Goal: Navigation & Orientation: Find specific page/section

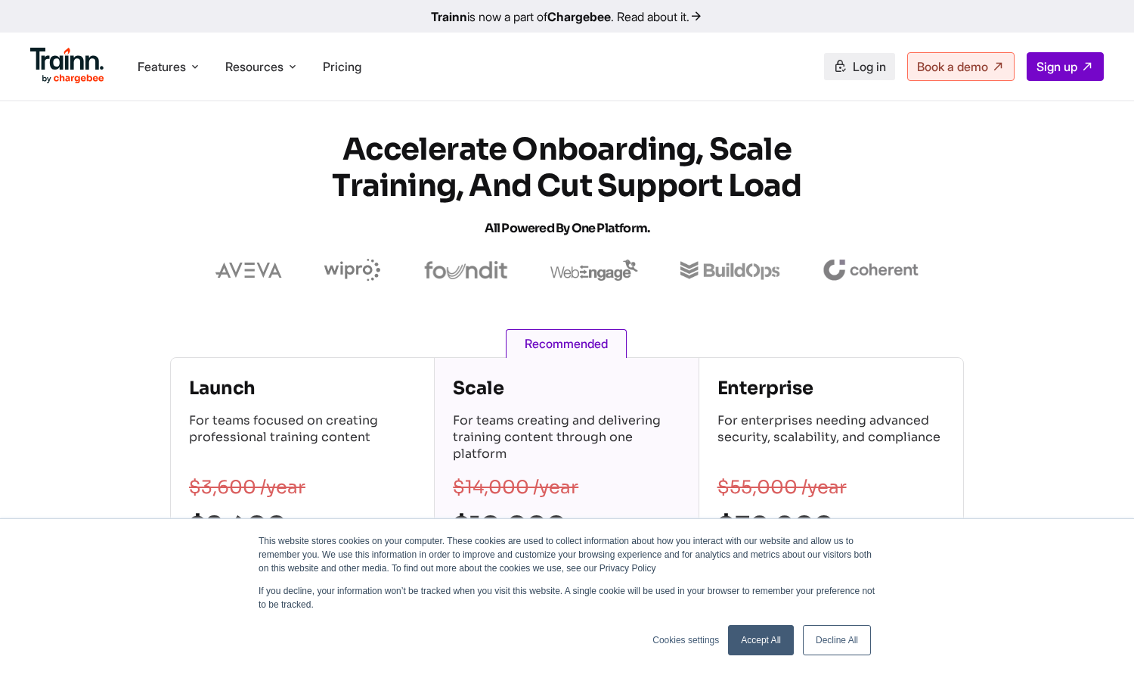
click at [864, 67] on span "Log in" at bounding box center [869, 66] width 33 height 15
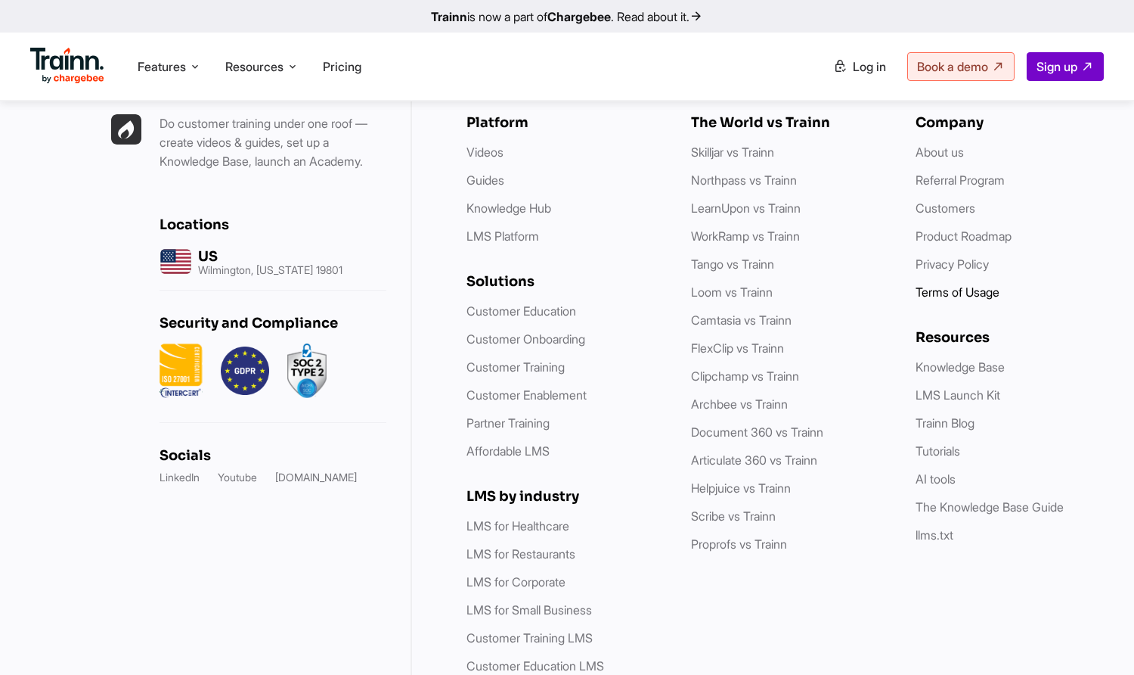
scroll to position [4261, 0]
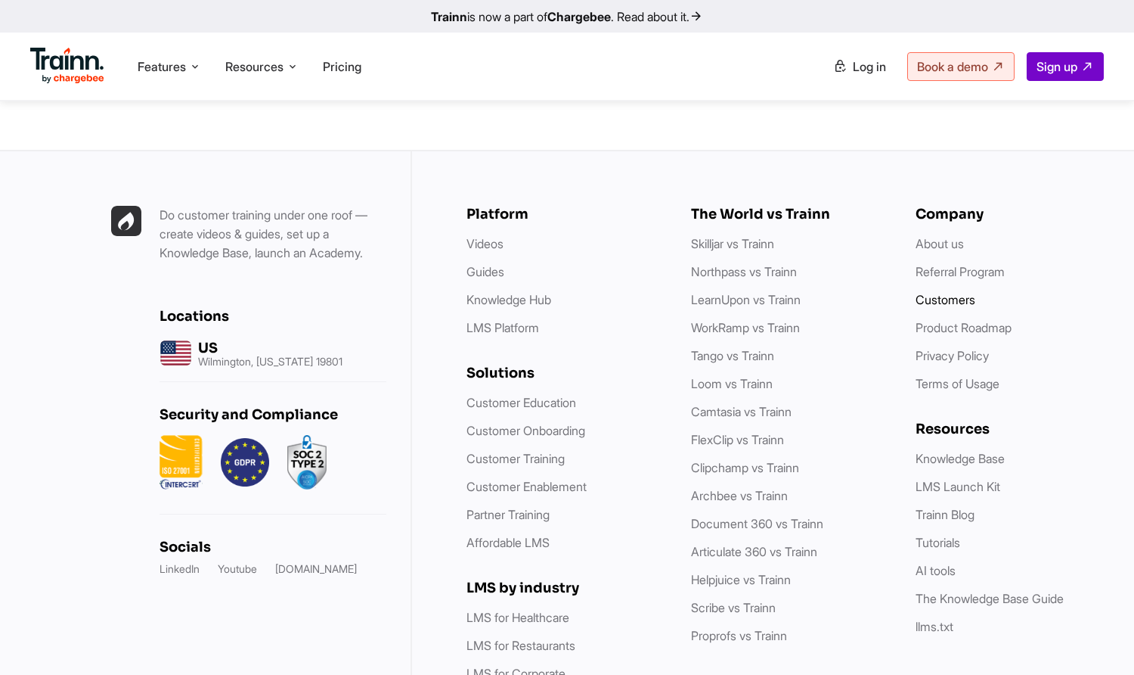
click at [940, 297] on link "Customers" at bounding box center [946, 299] width 60 height 15
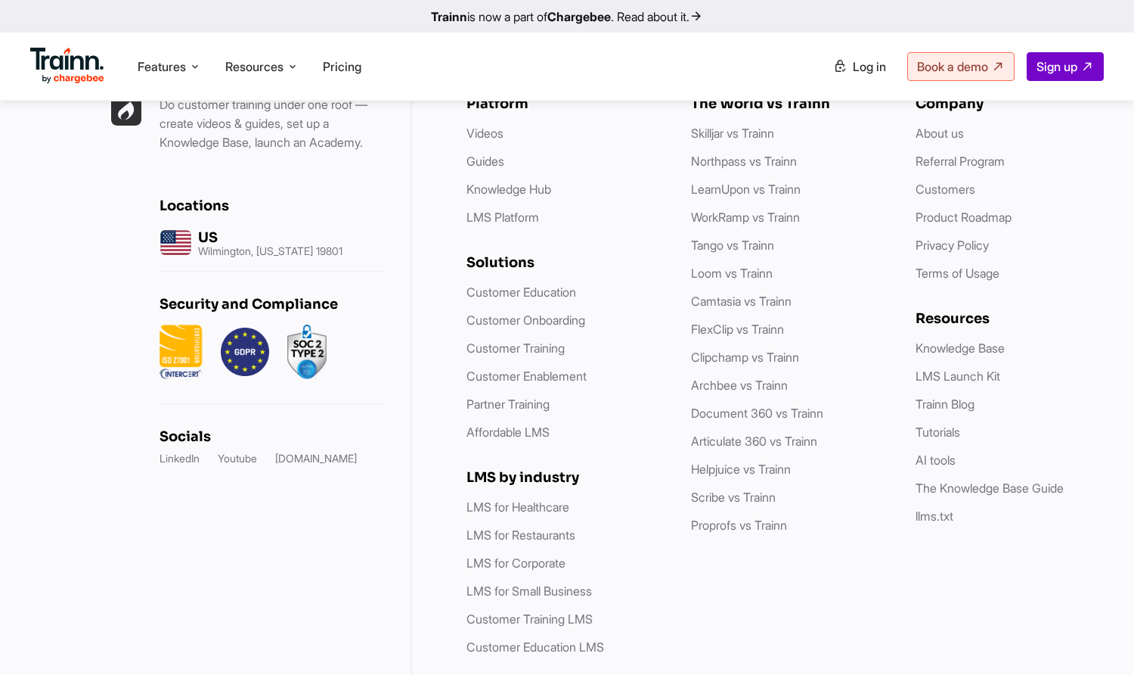
scroll to position [1588, 0]
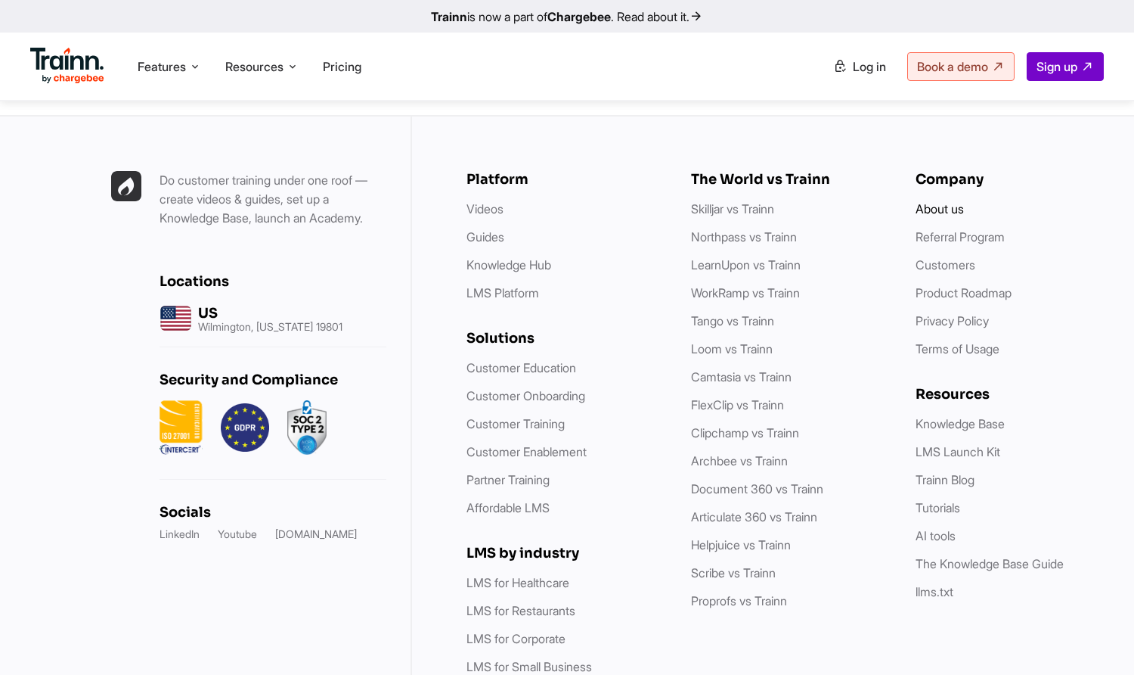
click at [948, 213] on link "About us" at bounding box center [940, 208] width 48 height 15
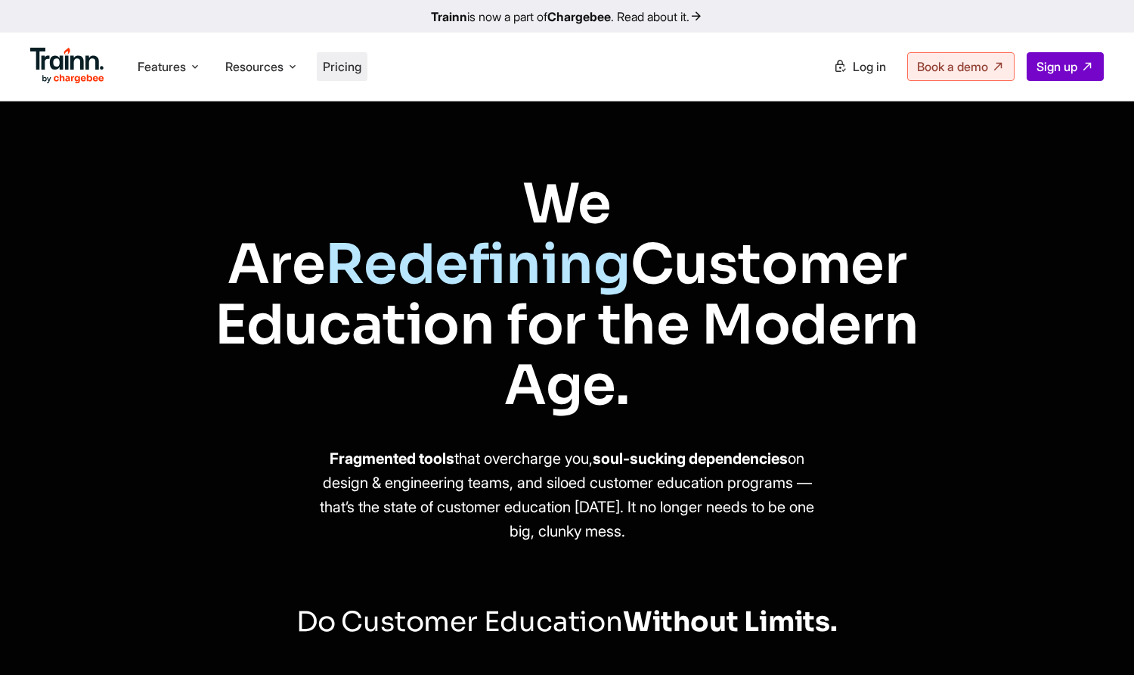
click at [346, 67] on span "Pricing" at bounding box center [342, 66] width 39 height 15
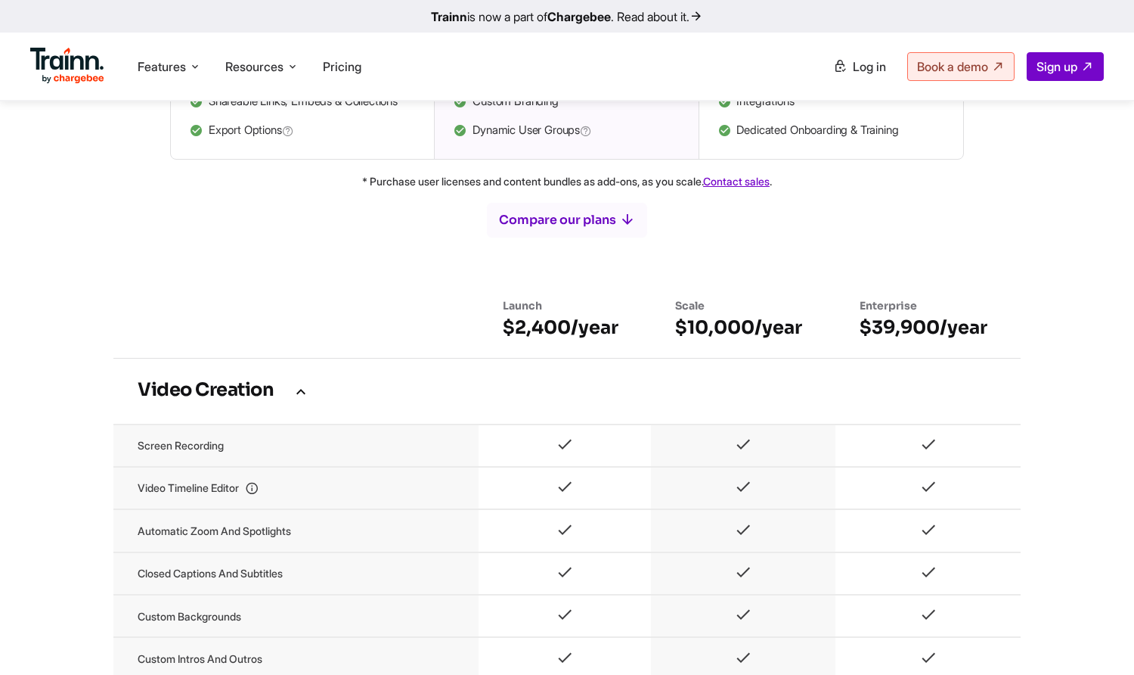
scroll to position [832, 0]
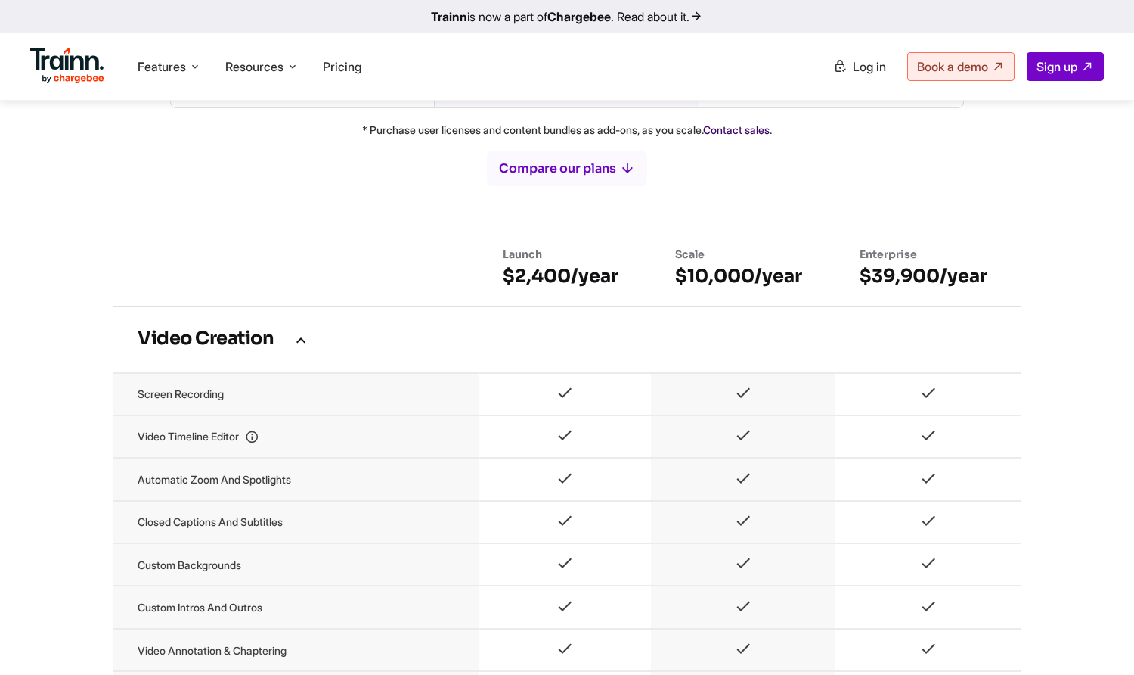
click at [746, 136] on link "Contact sales" at bounding box center [736, 129] width 67 height 13
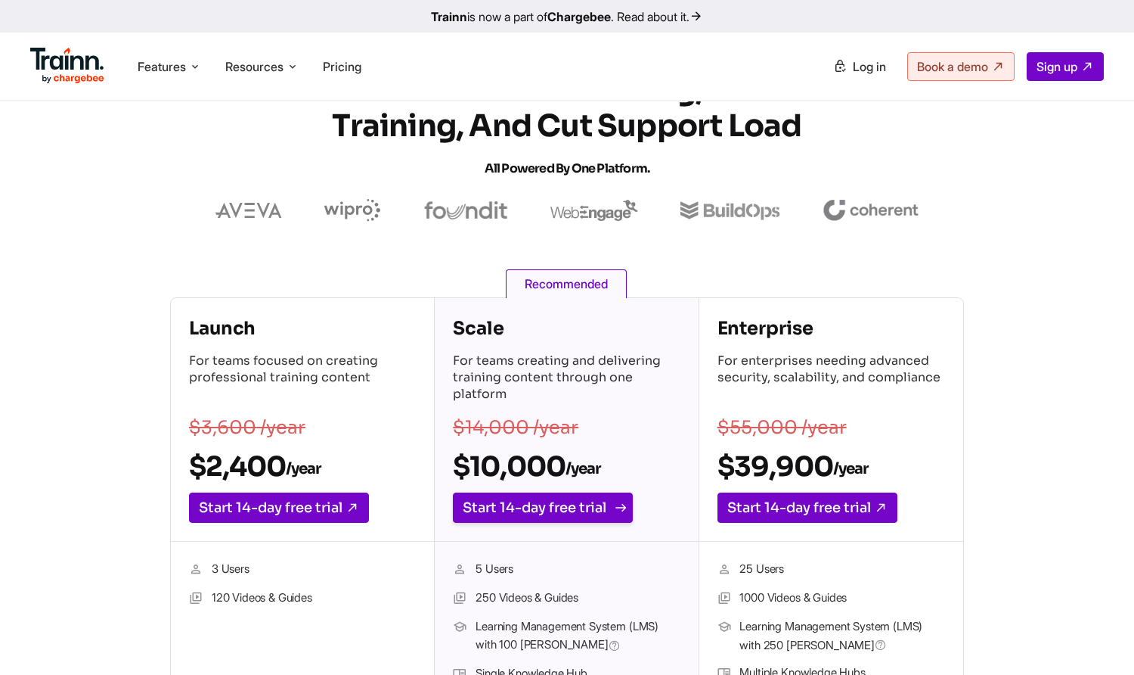
scroll to position [0, 0]
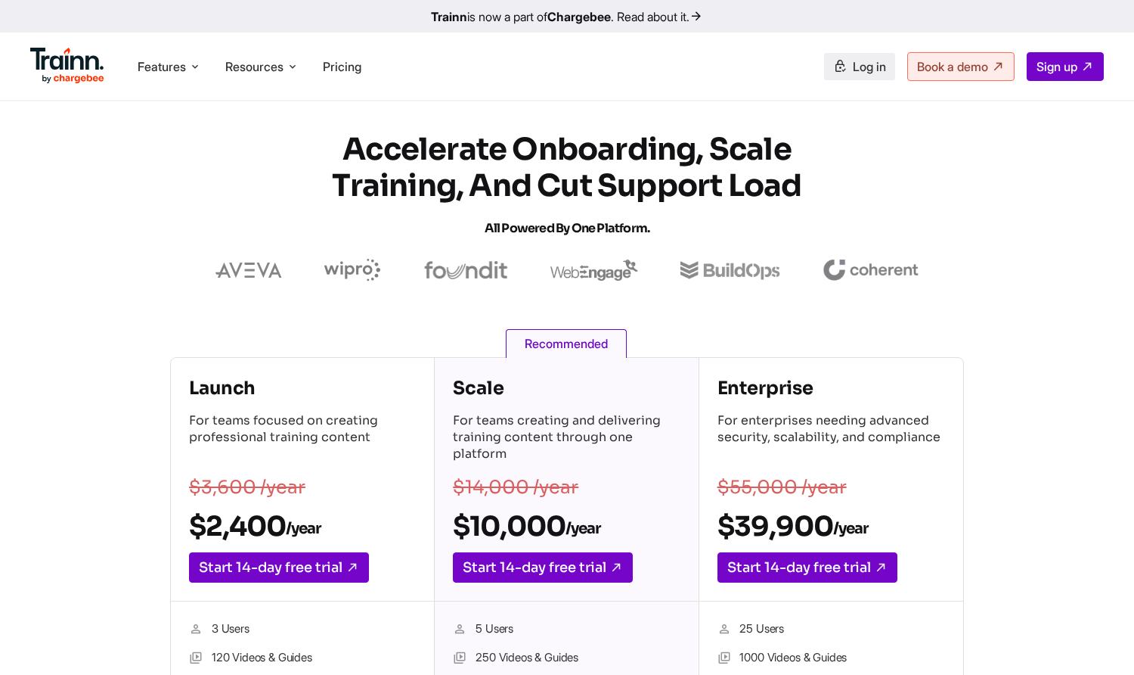
click at [864, 74] on link "Log in" at bounding box center [859, 66] width 71 height 27
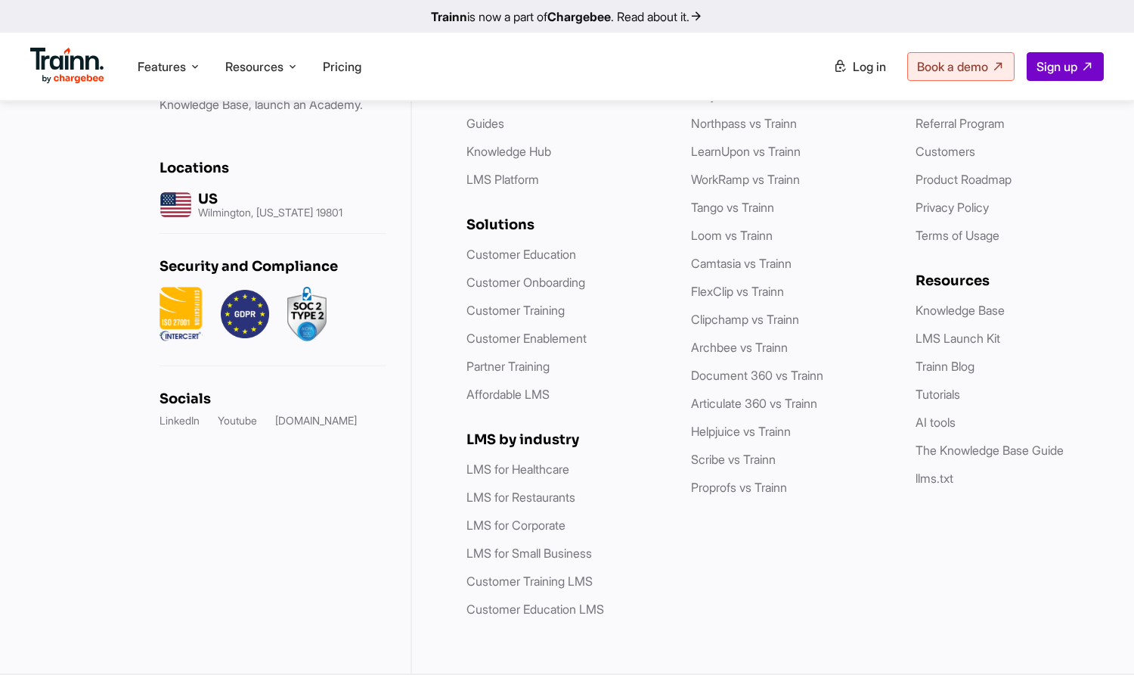
scroll to position [4817, 0]
click at [186, 420] on link "LinkedIn" at bounding box center [180, 420] width 40 height 15
